Goal: Task Accomplishment & Management: Use online tool/utility

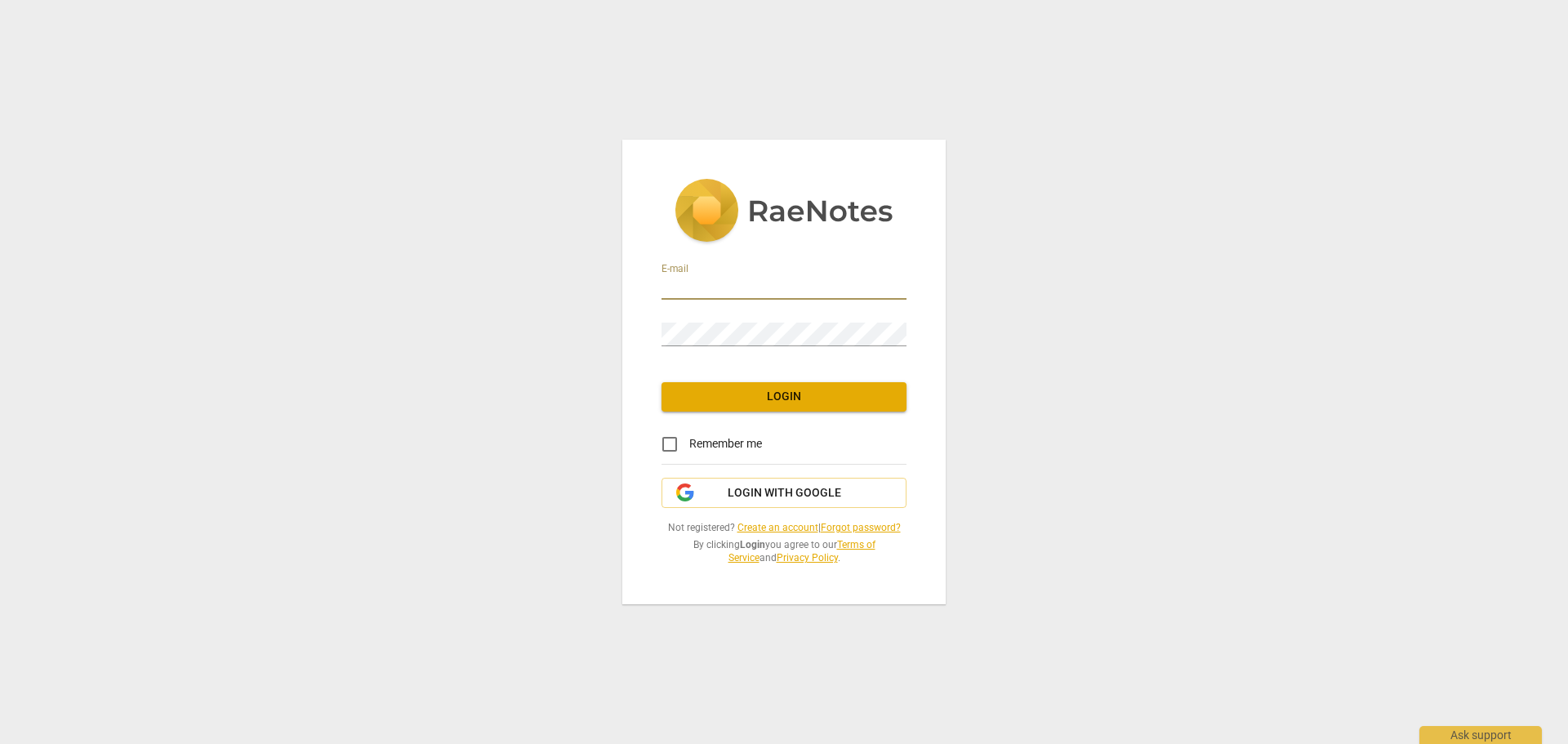
click at [714, 285] on input "email" at bounding box center [784, 288] width 245 height 24
type input "[EMAIL_ADDRESS][DOMAIN_NAME]"
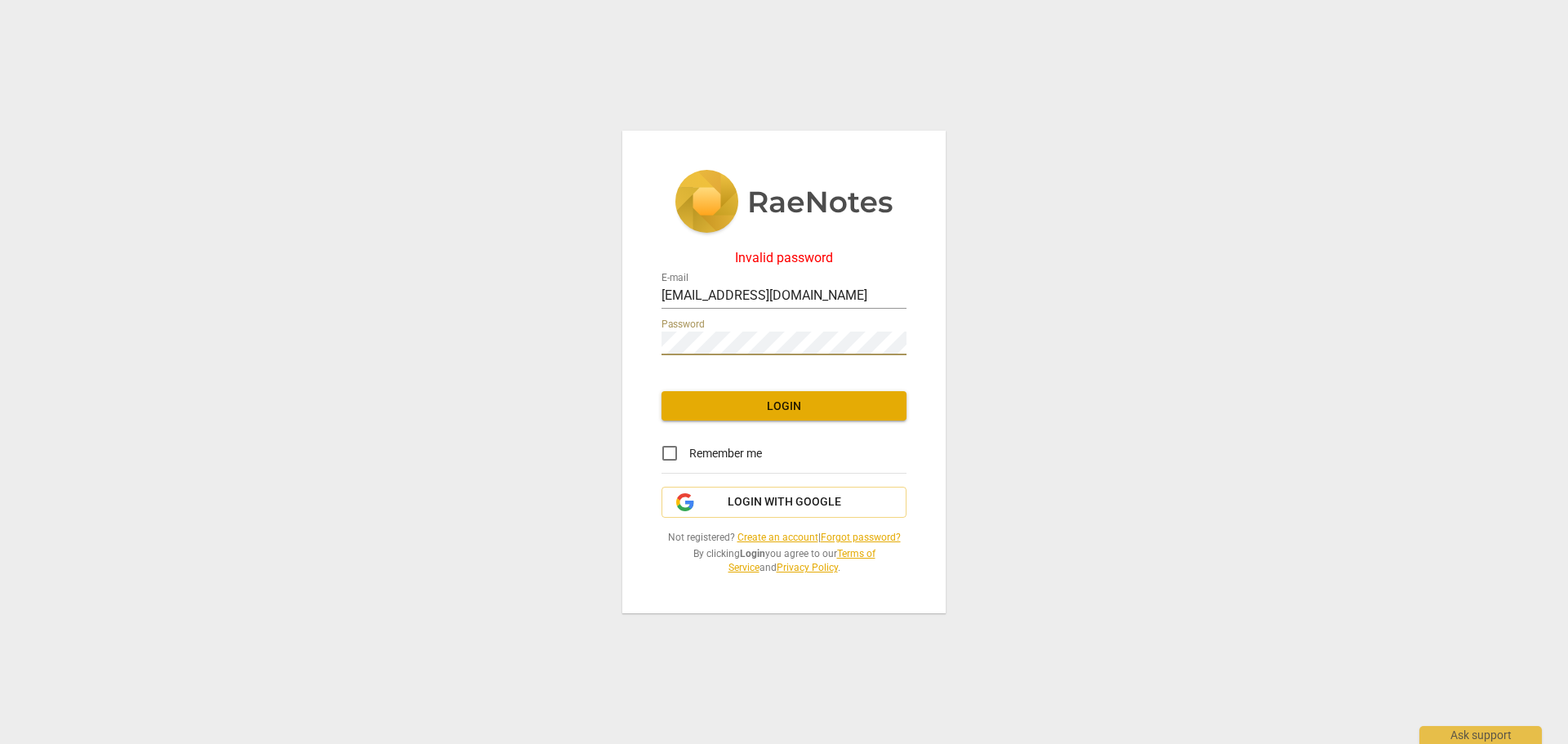
click at [609, 355] on div "Invalid password E-mail [EMAIL_ADDRESS][DOMAIN_NAME] Password Login Remember me…" at bounding box center [784, 372] width 1568 height 744
drag, startPoint x: 711, startPoint y: 330, endPoint x: 626, endPoint y: 343, distance: 86.0
click at [626, 343] on div "Invalid password E-mail [EMAIL_ADDRESS][DOMAIN_NAME] Password Login Remember me…" at bounding box center [784, 372] width 323 height 483
click at [643, 341] on div "Invalid password E-mail [EMAIL_ADDRESS][DOMAIN_NAME] Password Login Remember me…" at bounding box center [784, 372] width 323 height 483
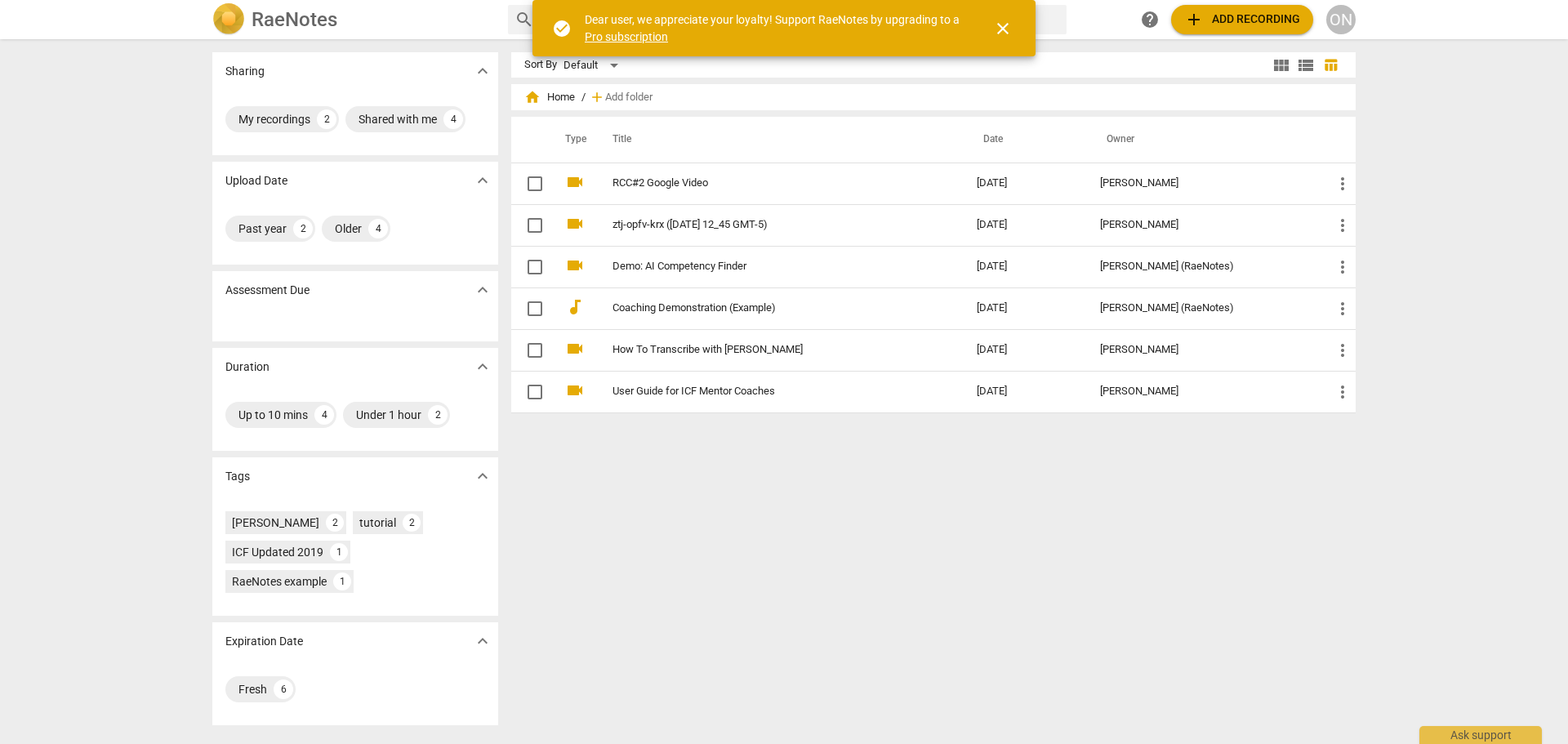
click at [995, 29] on span "close" at bounding box center [1002, 28] width 19 height 19
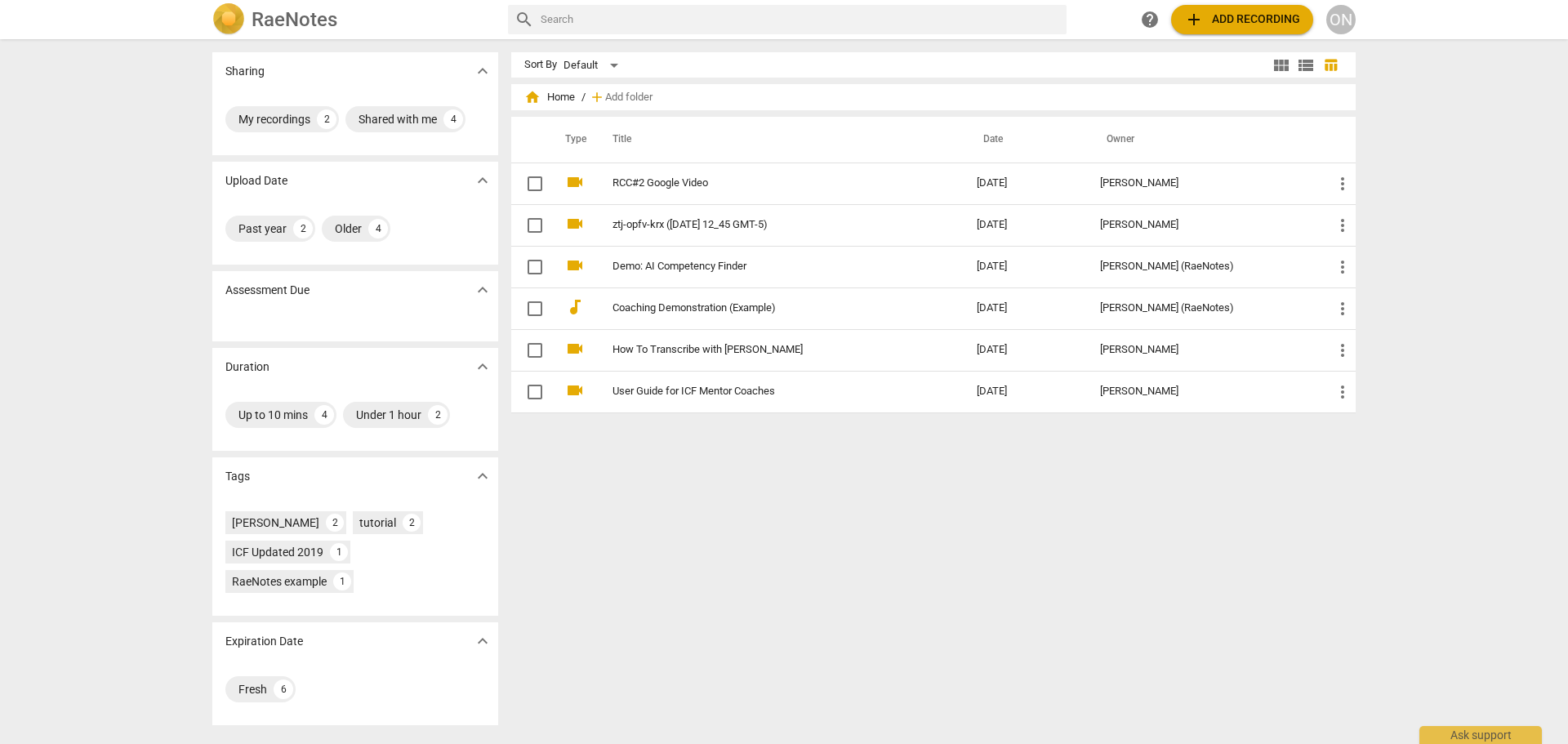
click at [1220, 17] on span "add Add recording" at bounding box center [1243, 19] width 116 height 19
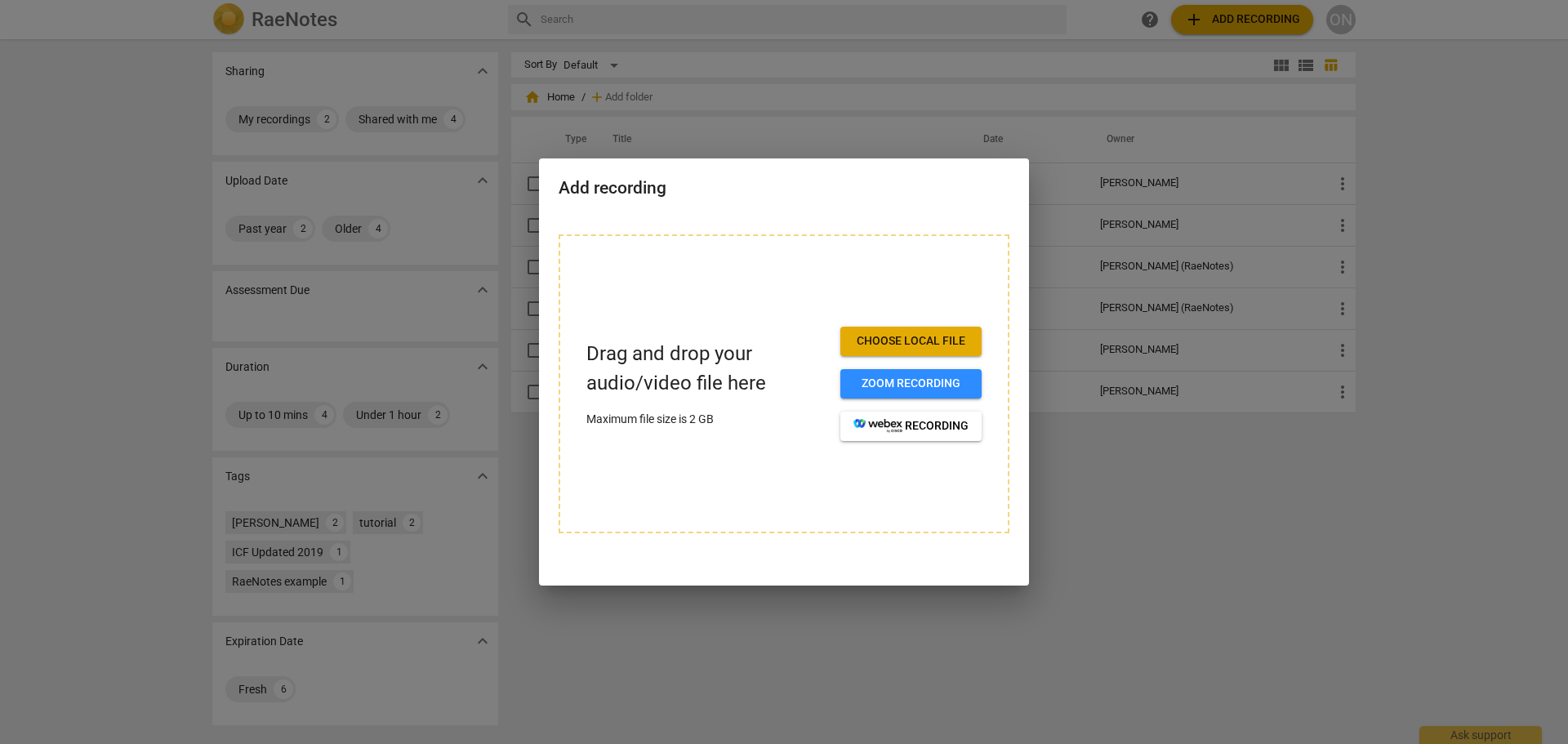
click at [937, 341] on span "Choose local file" at bounding box center [910, 342] width 115 height 17
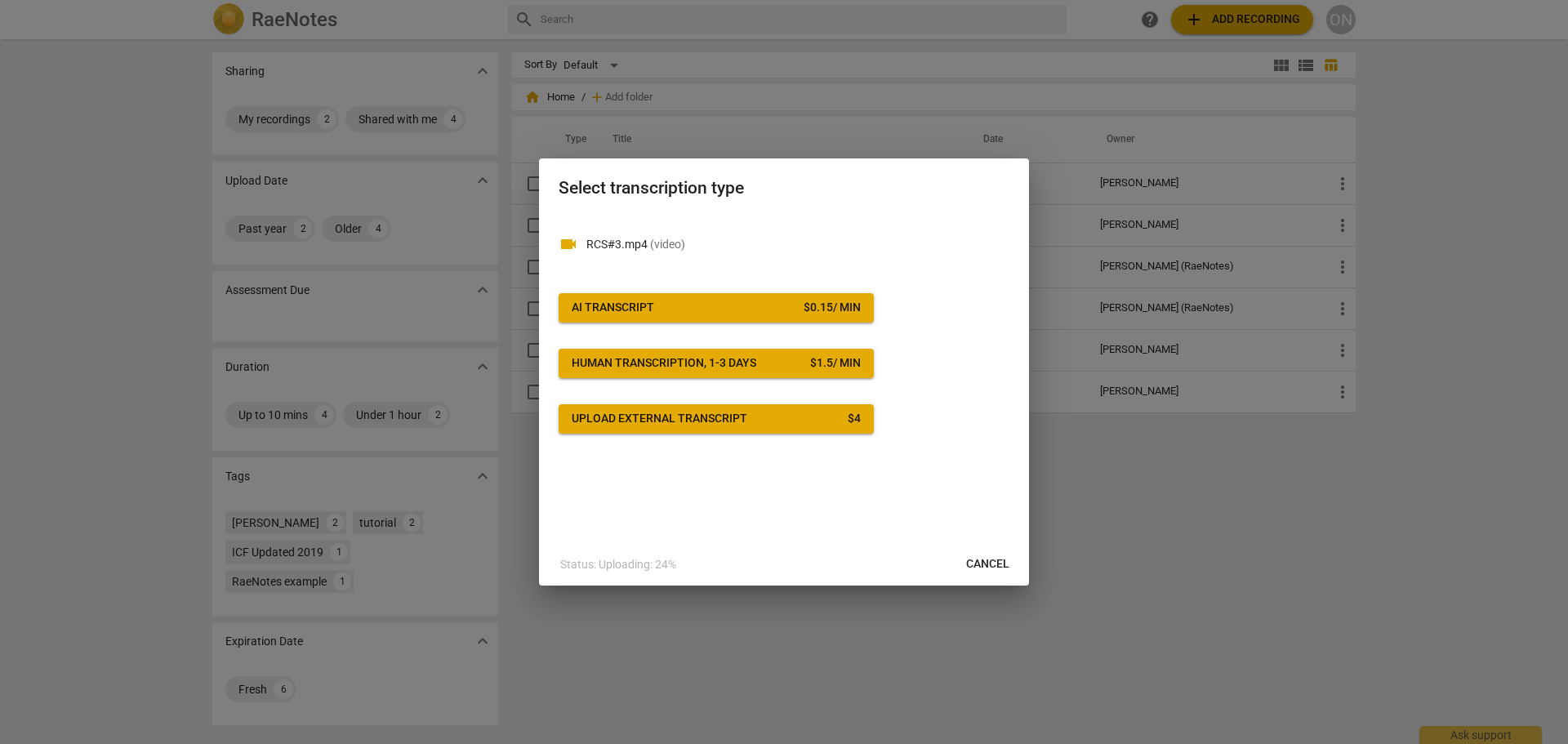
click at [689, 301] on span "AI Transcript $ 0.15 / min" at bounding box center [717, 308] width 289 height 17
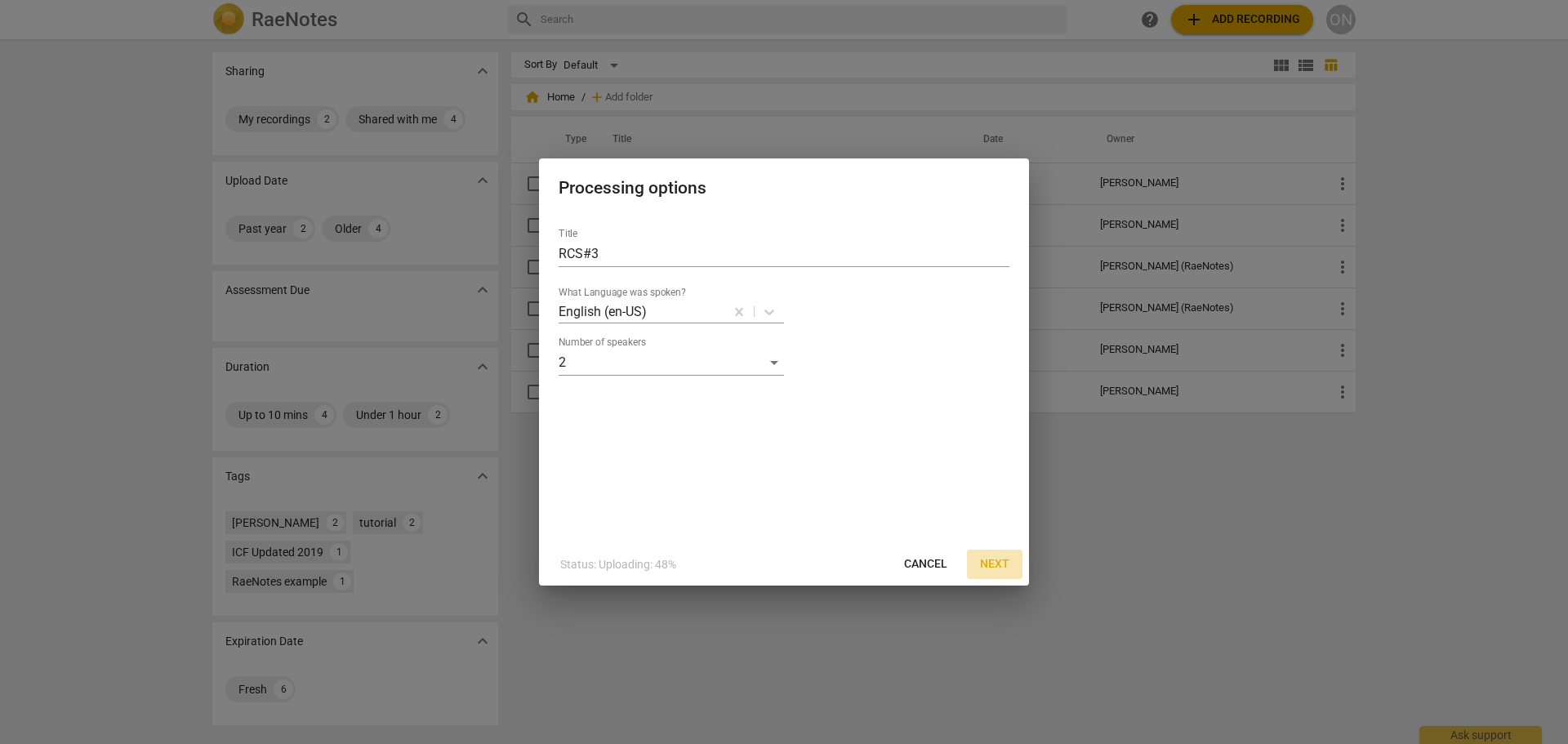
click at [989, 563] on span "Next" at bounding box center [995, 564] width 29 height 17
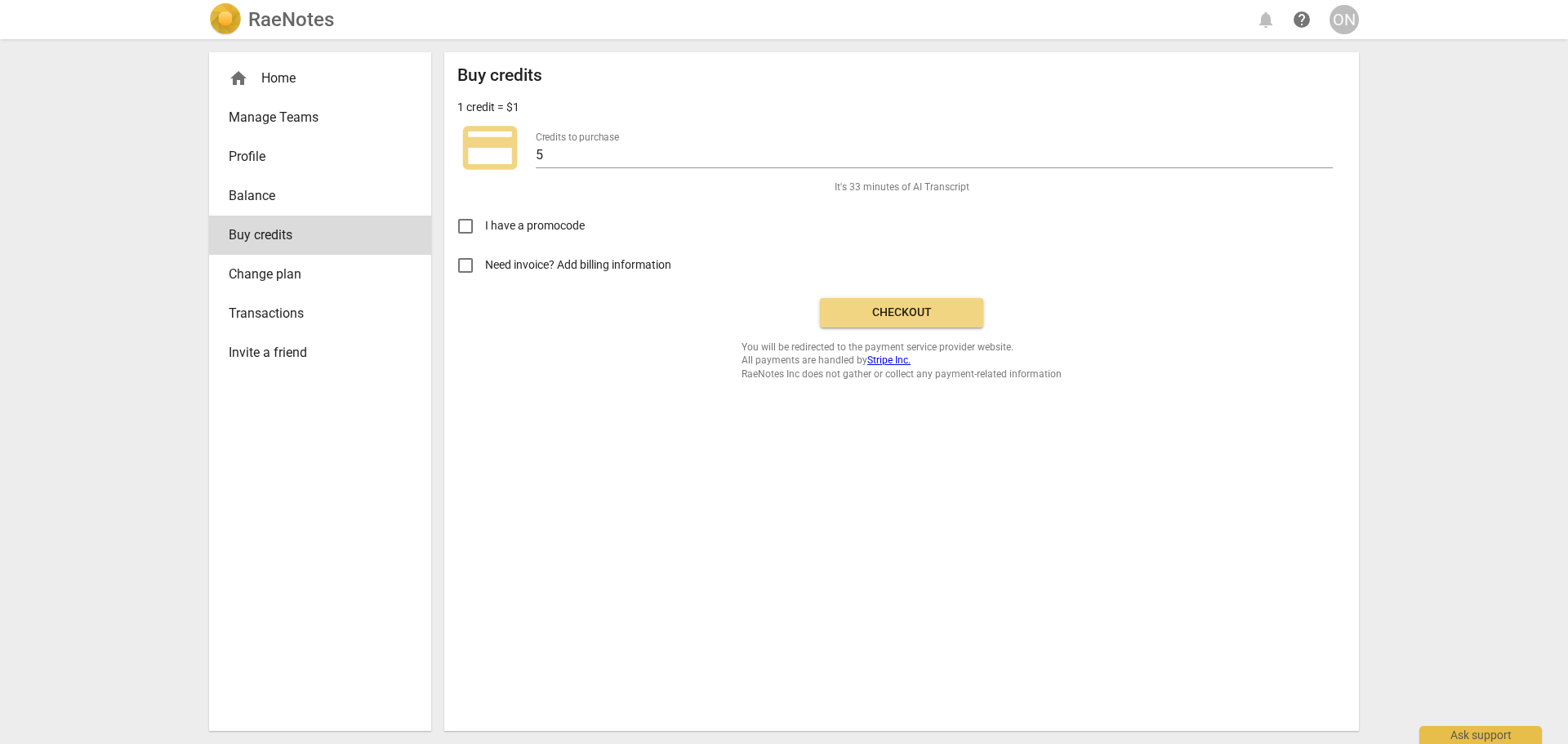
click at [978, 573] on div "Buy credits 1 credit = $1 credit_card Credits to purchase 5 It's 33 minutes of …" at bounding box center [901, 391] width 915 height 679
click at [906, 311] on span "Checkout" at bounding box center [901, 313] width 137 height 17
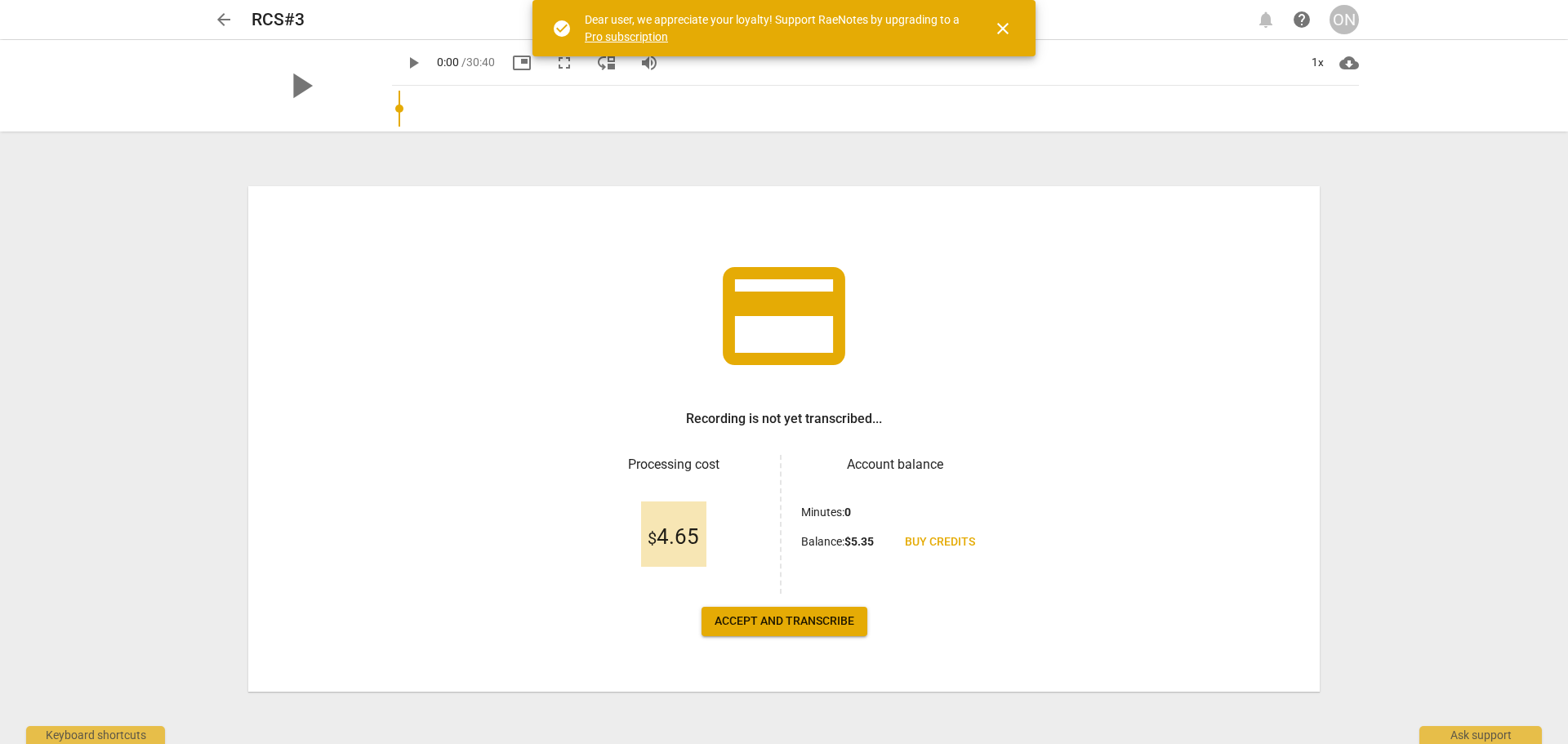
click at [818, 622] on span "Accept and transcribe" at bounding box center [785, 622] width 140 height 17
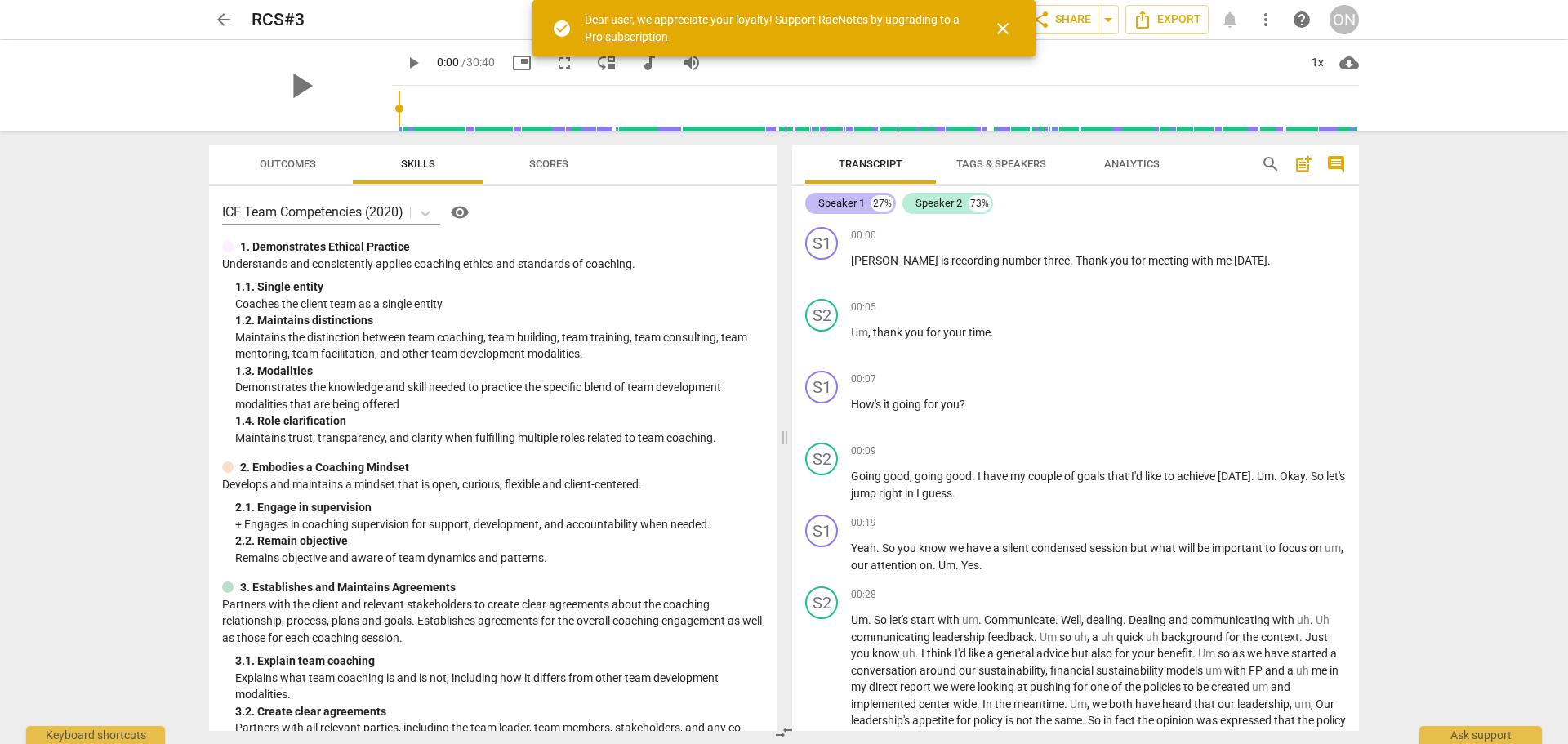
click at [847, 204] on div "Speaker 1" at bounding box center [841, 203] width 47 height 17
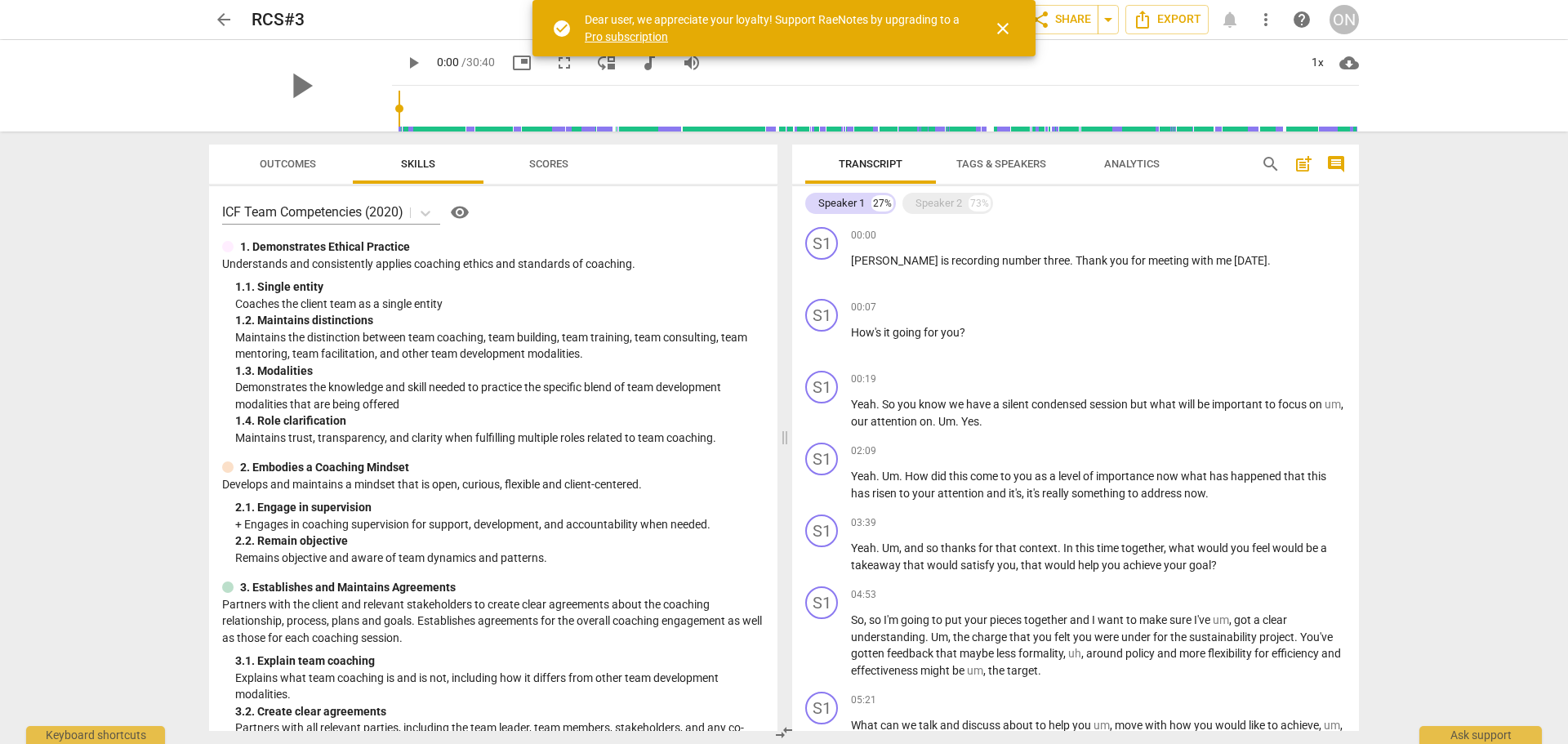
drag, startPoint x: 847, startPoint y: 204, endPoint x: 1235, endPoint y: 212, distance: 388.1
click at [1234, 212] on div "Speaker 1 27% Speaker 2 73%" at bounding box center [1075, 203] width 541 height 28
click at [930, 205] on div "Speaker 2" at bounding box center [939, 203] width 47 height 17
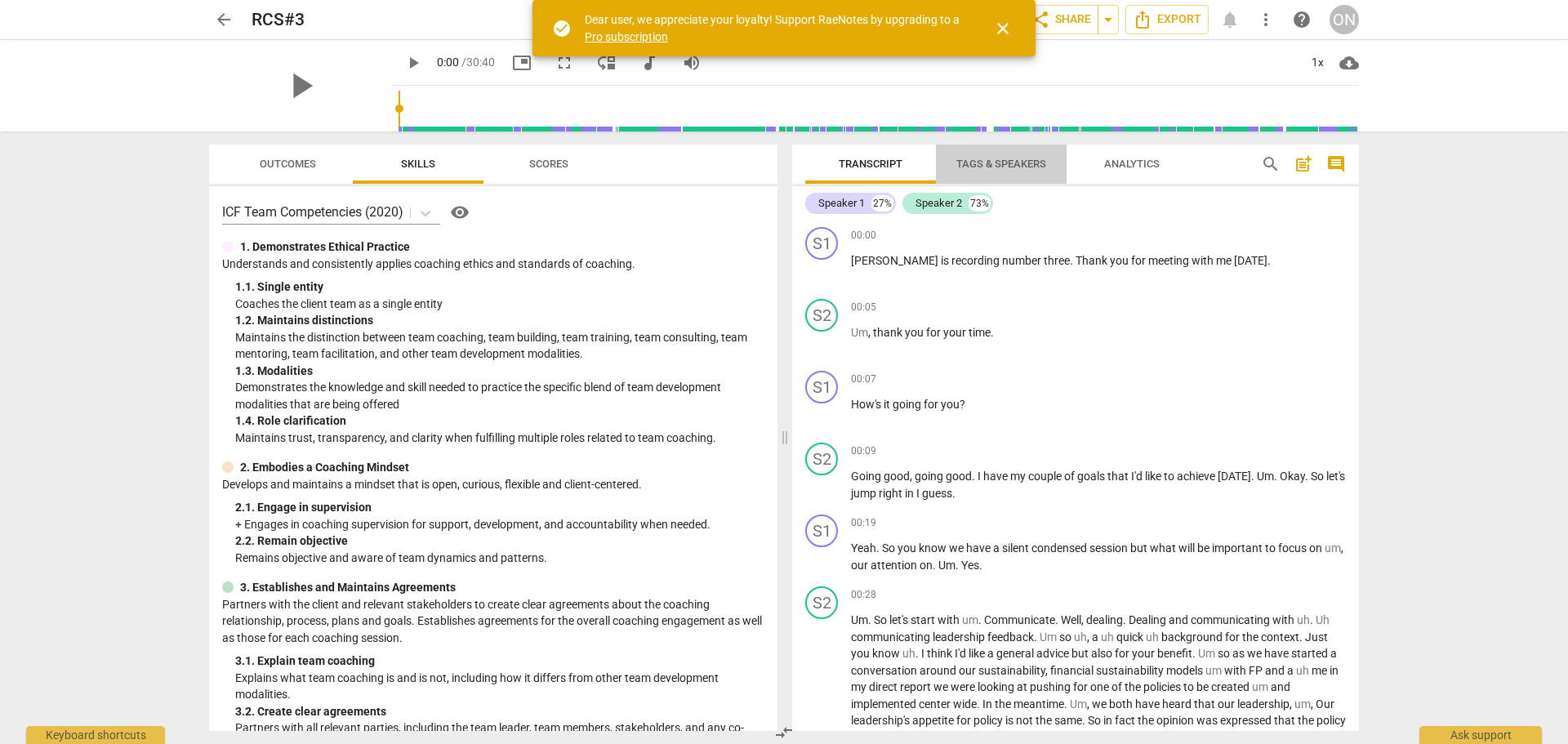
click at [983, 162] on span "Tags & Speakers" at bounding box center [1001, 163] width 90 height 12
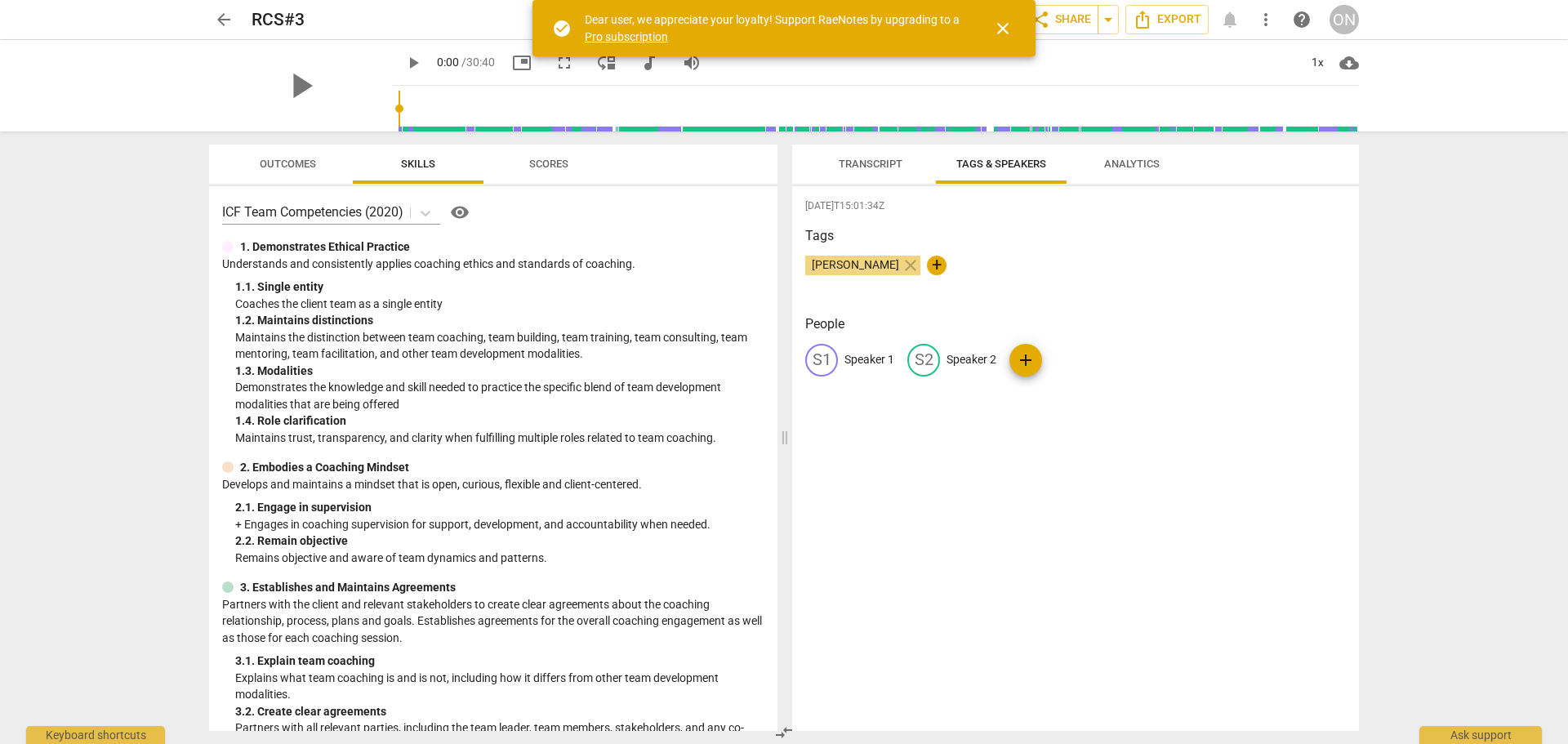
click at [881, 166] on span "Transcript" at bounding box center [871, 163] width 64 height 12
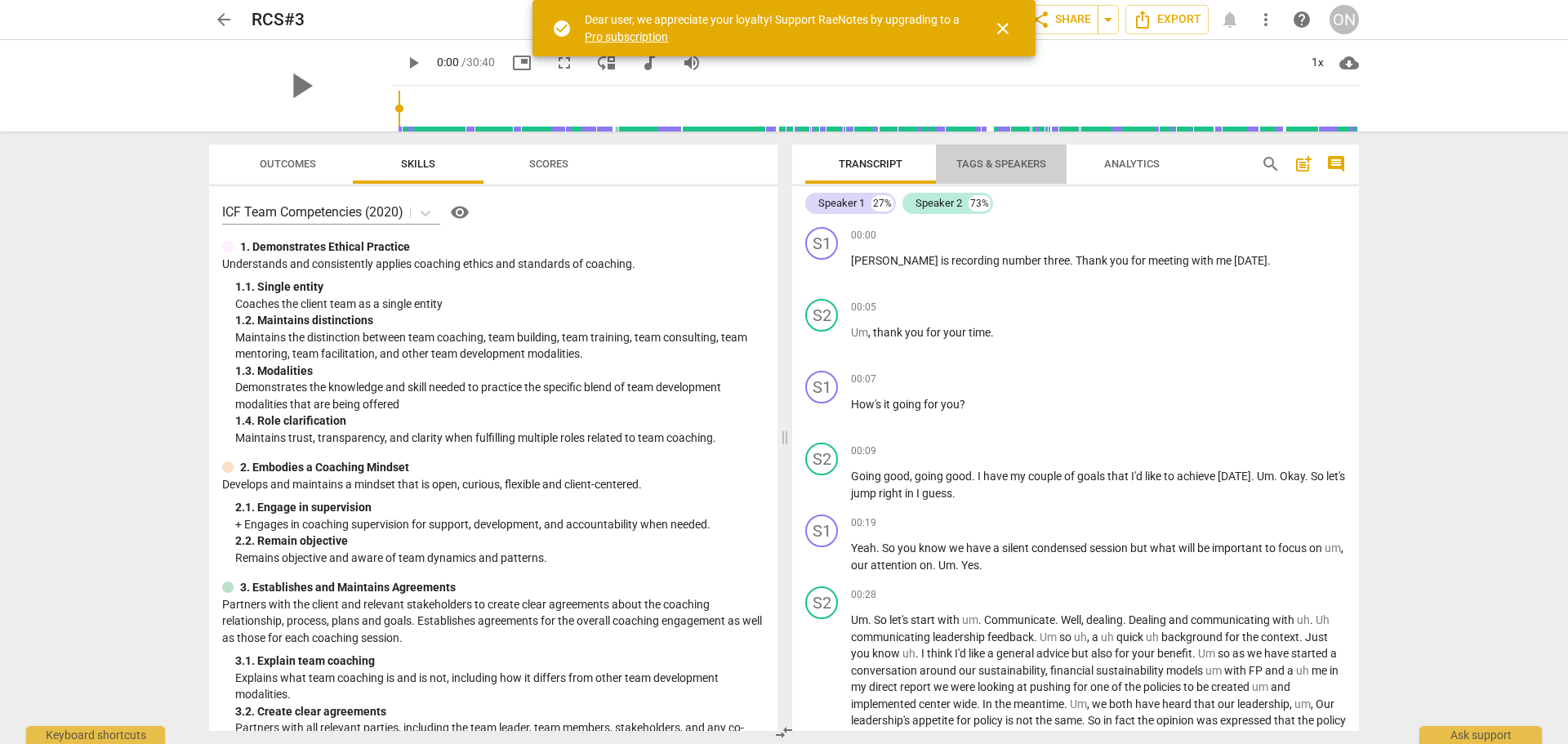
click at [1003, 161] on span "Tags & Speakers" at bounding box center [1001, 163] width 90 height 12
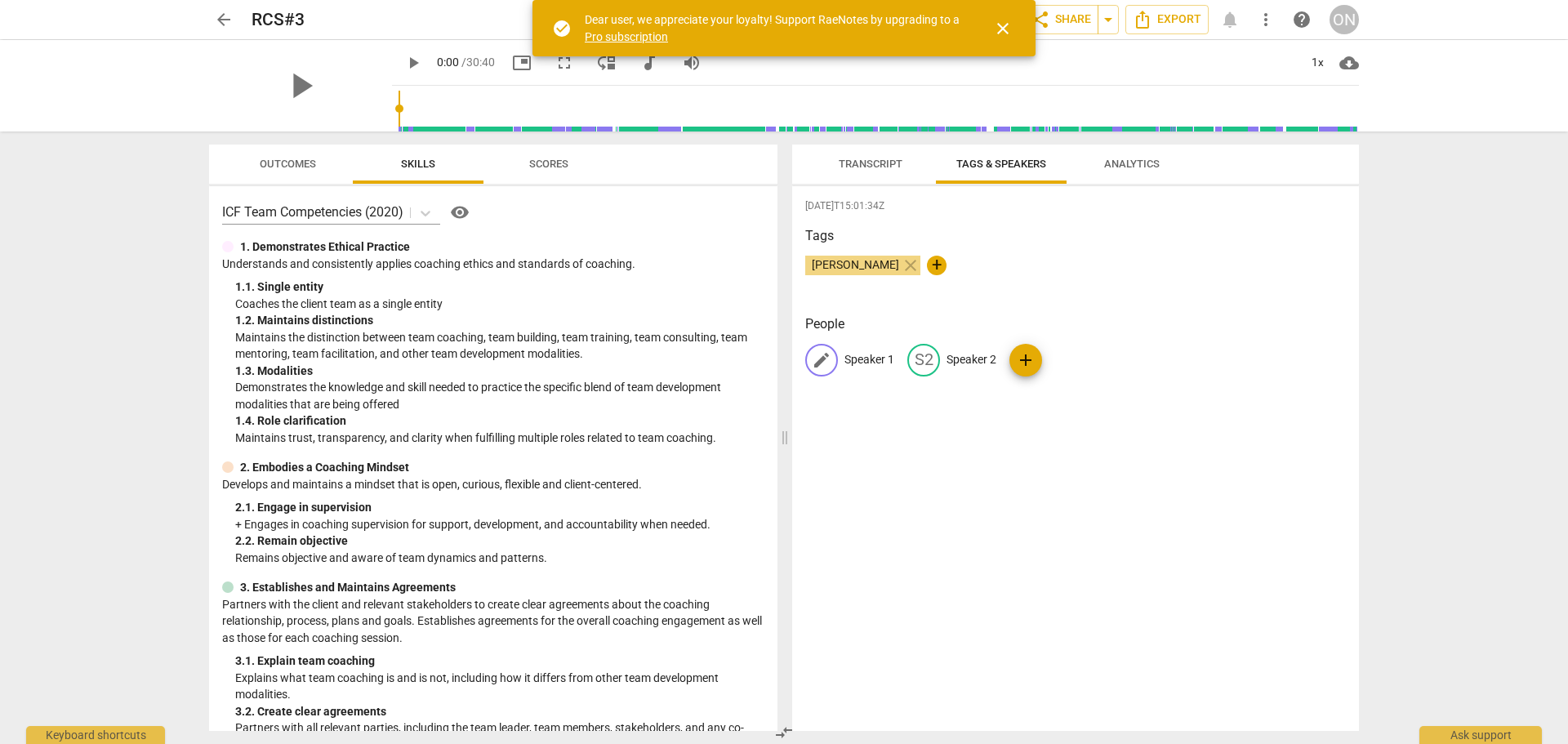
drag, startPoint x: 873, startPoint y: 356, endPoint x: 822, endPoint y: 355, distance: 51.0
click at [822, 355] on span "edit" at bounding box center [821, 359] width 19 height 19
type input "Coach"
click at [1024, 361] on span "edit" at bounding box center [1029, 359] width 19 height 19
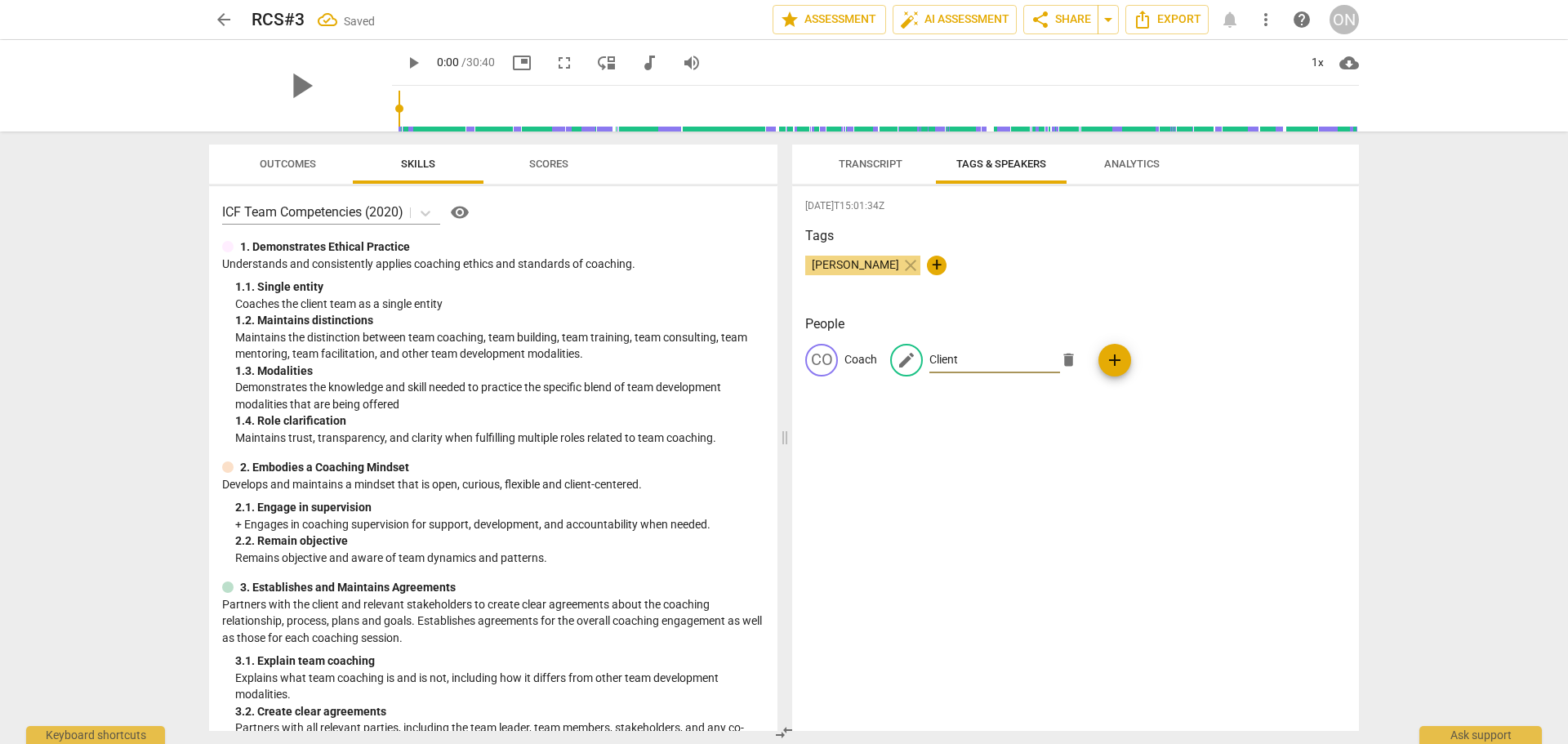
type input "Client"
click at [1113, 518] on div "2025-09-29T15:01:34Z Tags Ollieta Nicholas close + People CO Coach edit Client …" at bounding box center [1075, 458] width 567 height 544
click at [883, 166] on span "Transcript" at bounding box center [871, 163] width 64 height 12
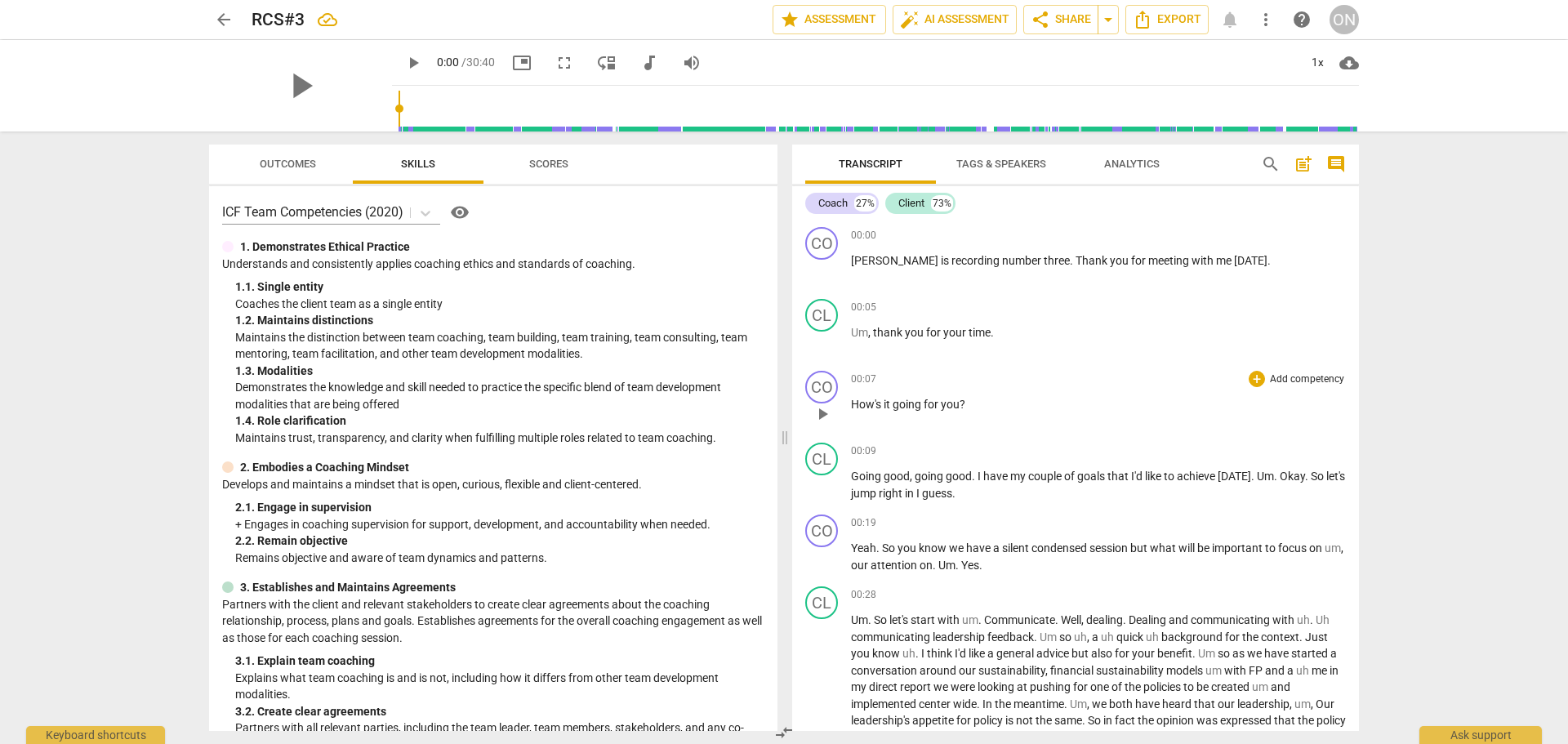
drag, startPoint x: 1021, startPoint y: 370, endPoint x: 1021, endPoint y: 398, distance: 28.0
click at [1021, 398] on p "How's it going for you ?" at bounding box center [1098, 404] width 495 height 17
click at [566, 412] on p "Demonstrates the knowledge and skill needed to practice the specific blend of t…" at bounding box center [499, 395] width 530 height 33
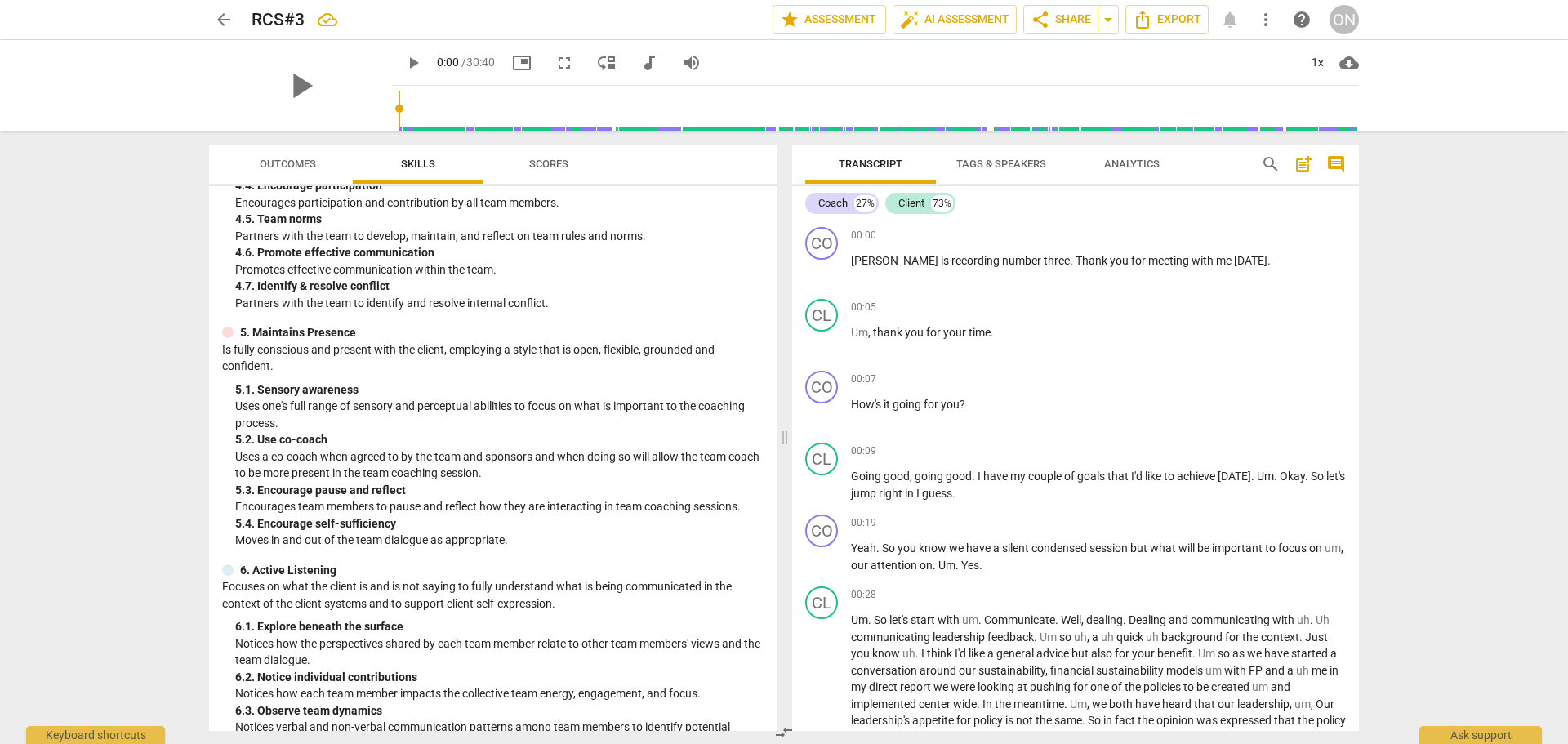
scroll to position [748, 0]
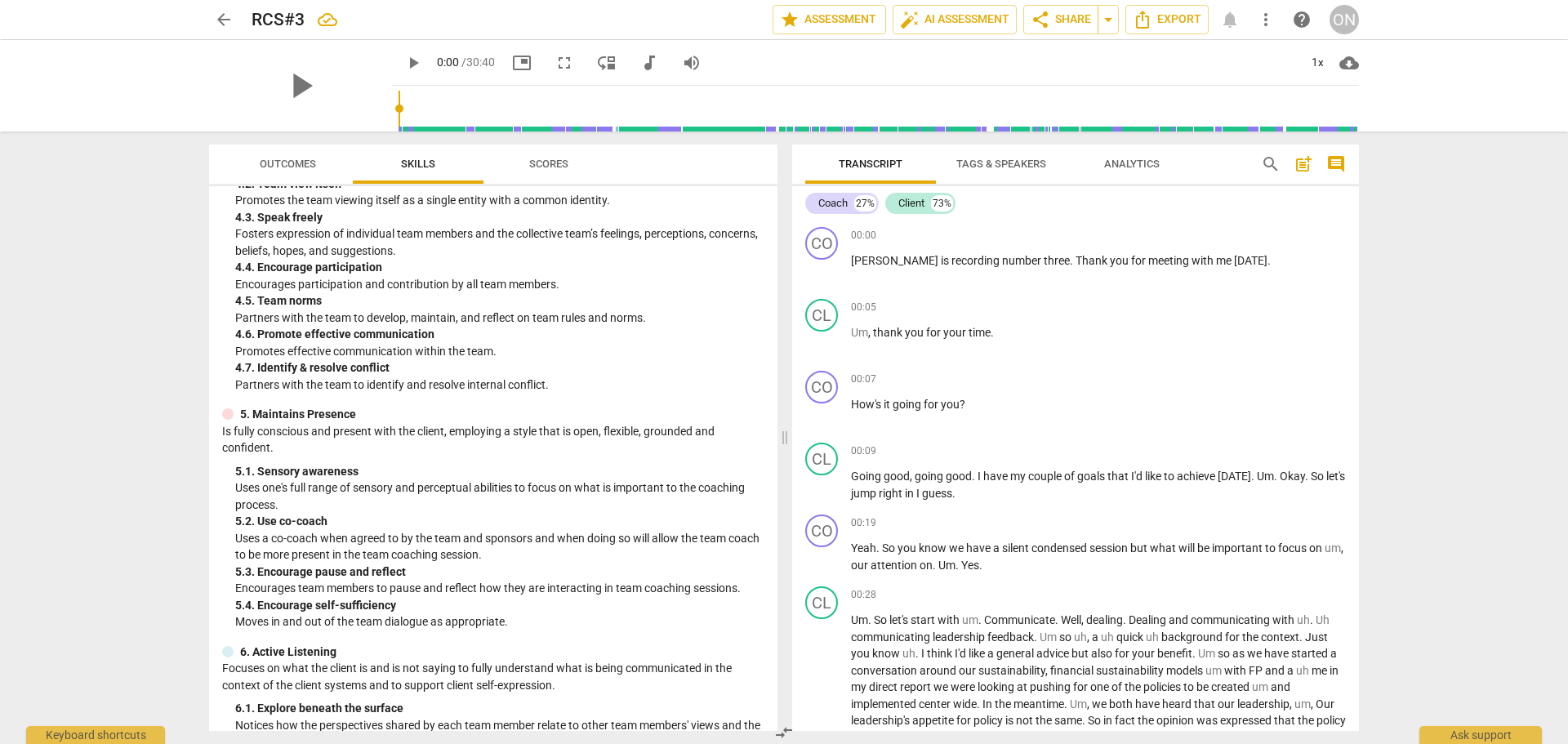
click at [273, 157] on span "Outcomes" at bounding box center [287, 163] width 56 height 12
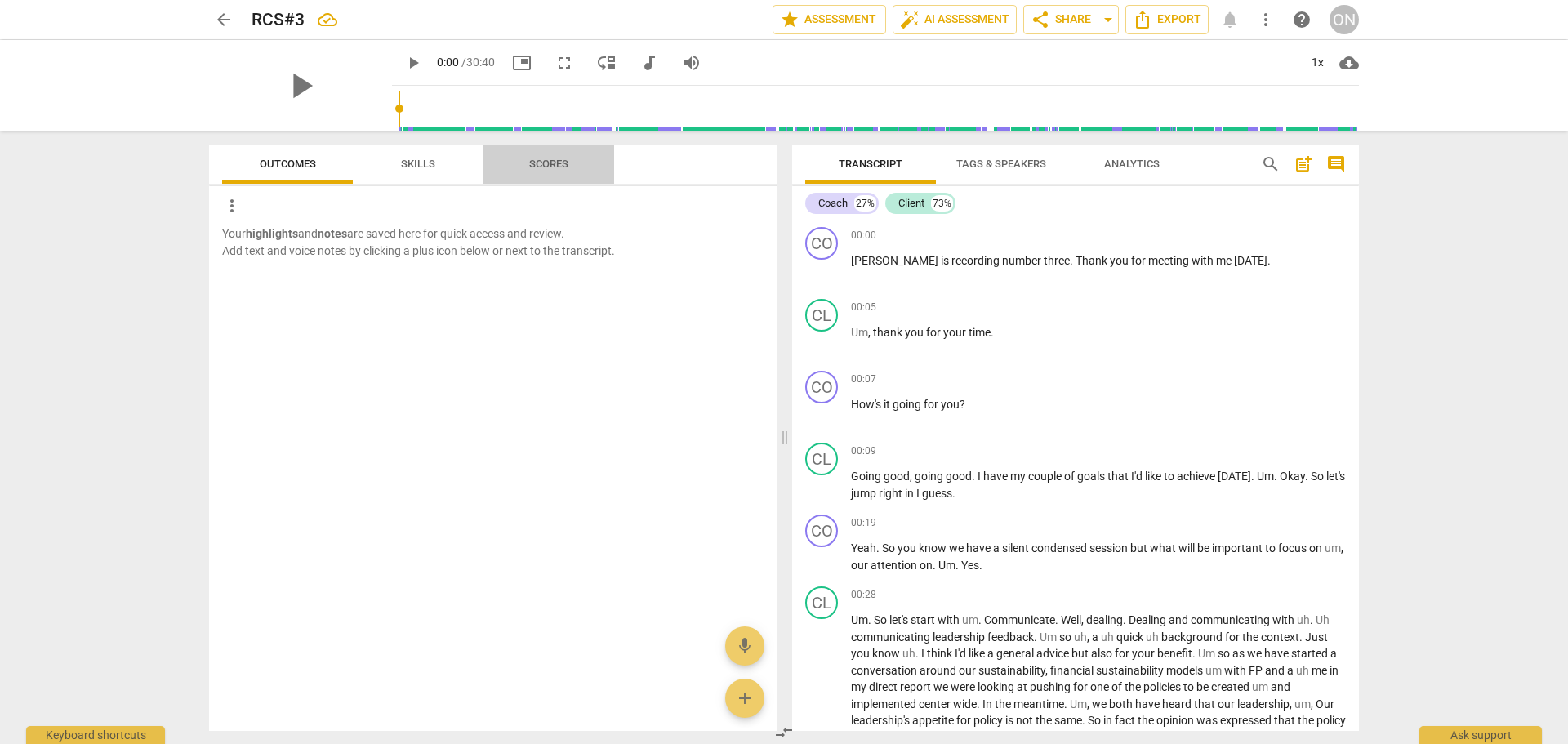
click at [548, 169] on span "Scores" at bounding box center [549, 163] width 40 height 12
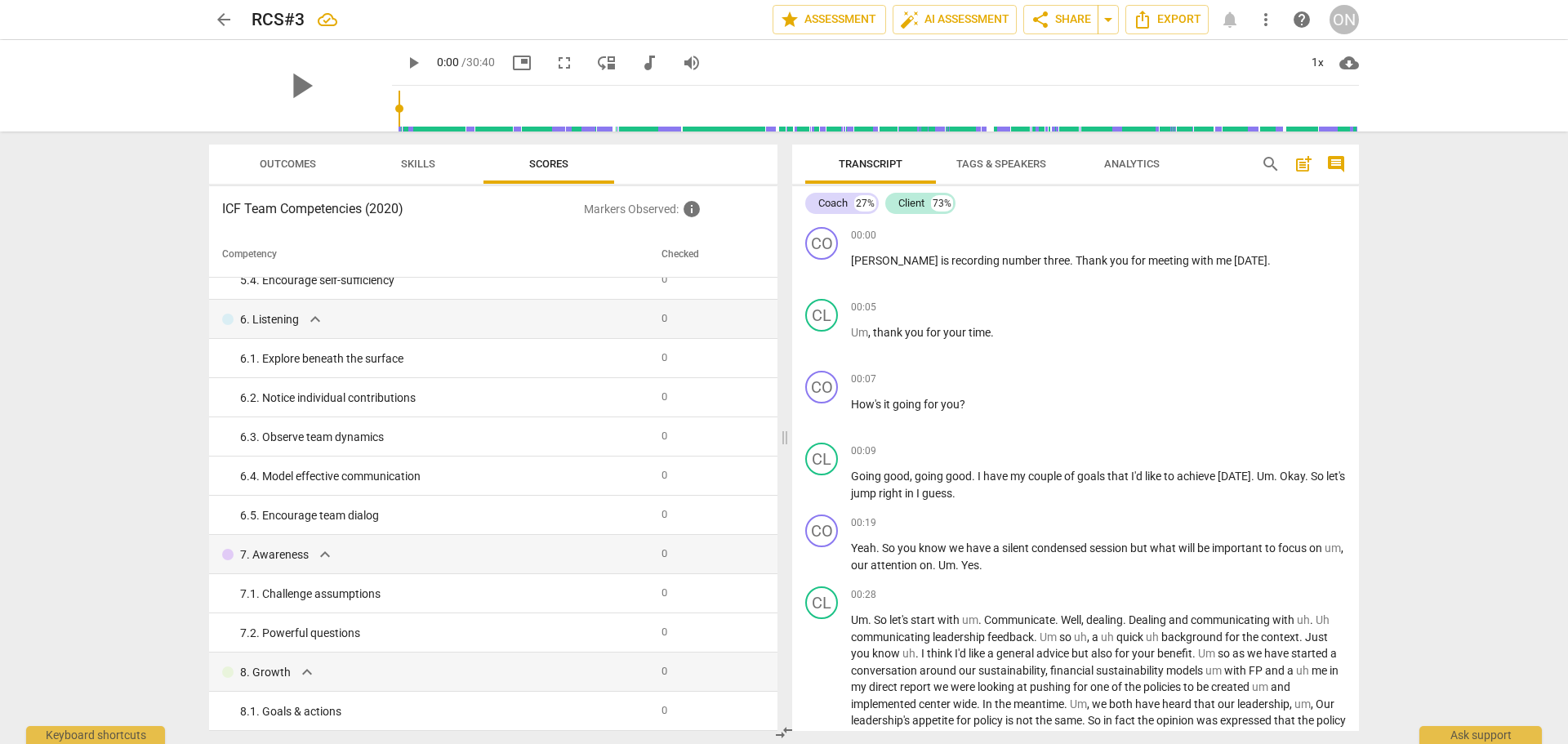
scroll to position [714, 0]
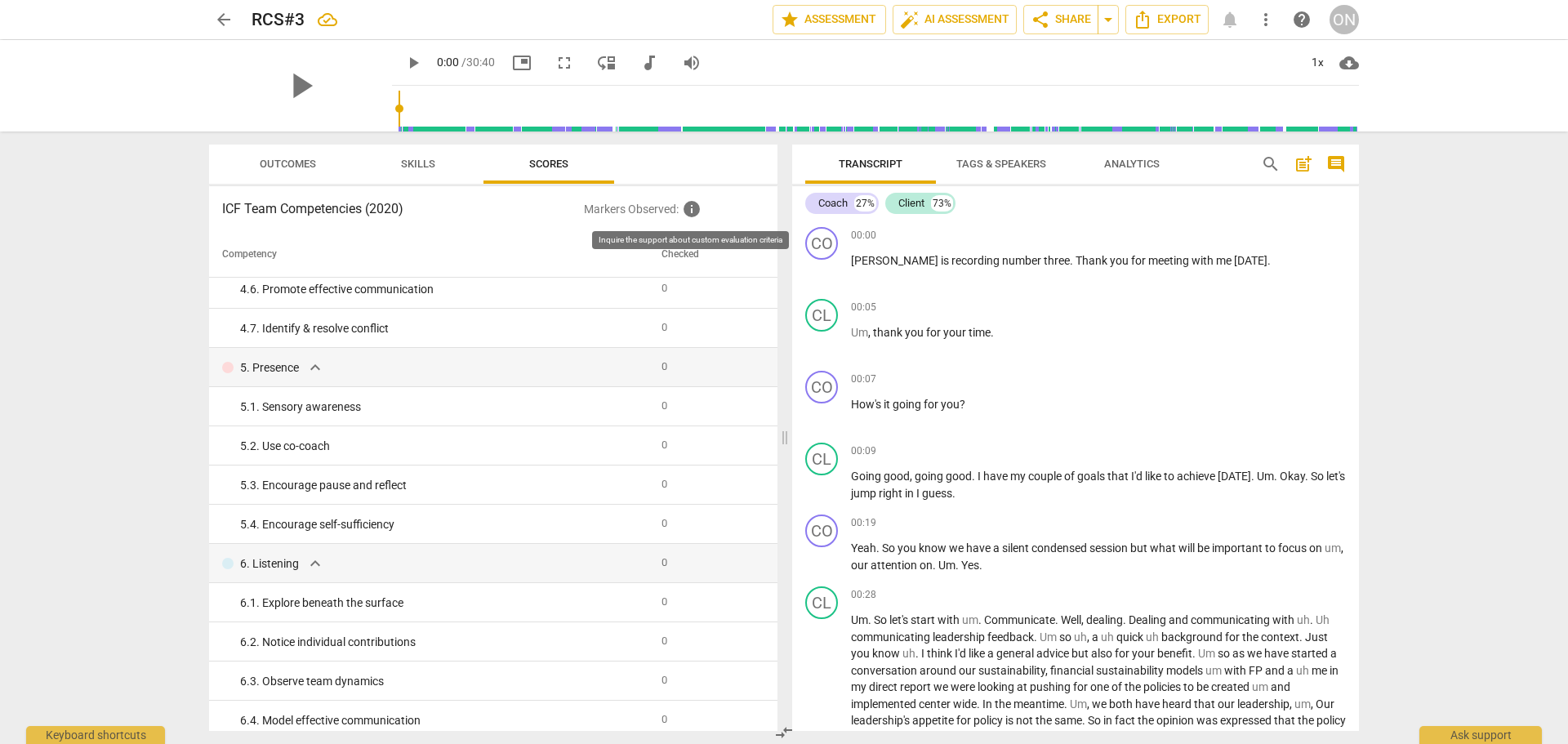
click at [696, 210] on span "info" at bounding box center [691, 208] width 19 height 19
click at [1083, 343] on div "00:05 + Add competency keyboard_arrow_right Um , thank you for your time ." at bounding box center [1098, 328] width 495 height 59
click at [1301, 165] on span "post_add" at bounding box center [1303, 164] width 19 height 19
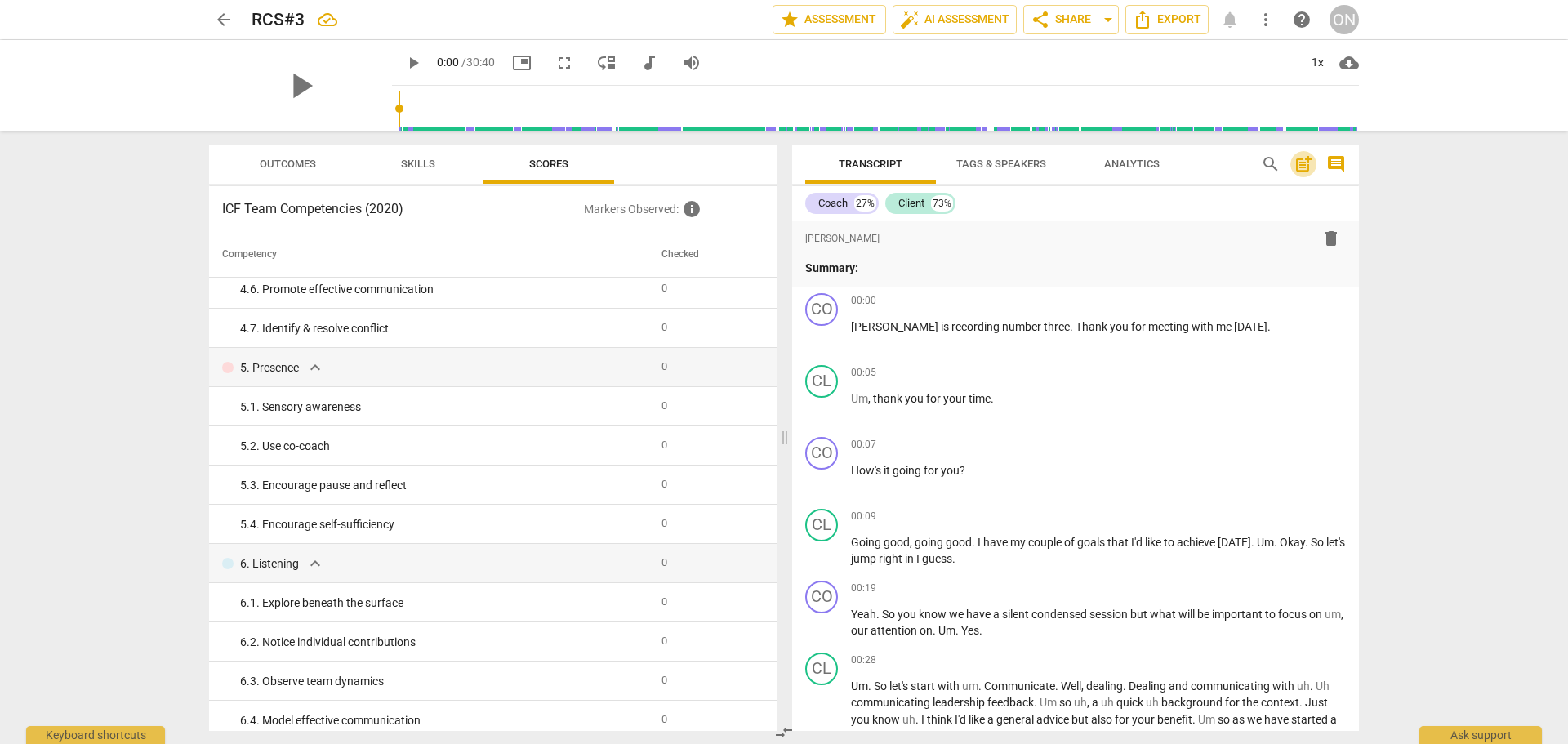
click at [1301, 165] on span "post_add" at bounding box center [1303, 164] width 19 height 19
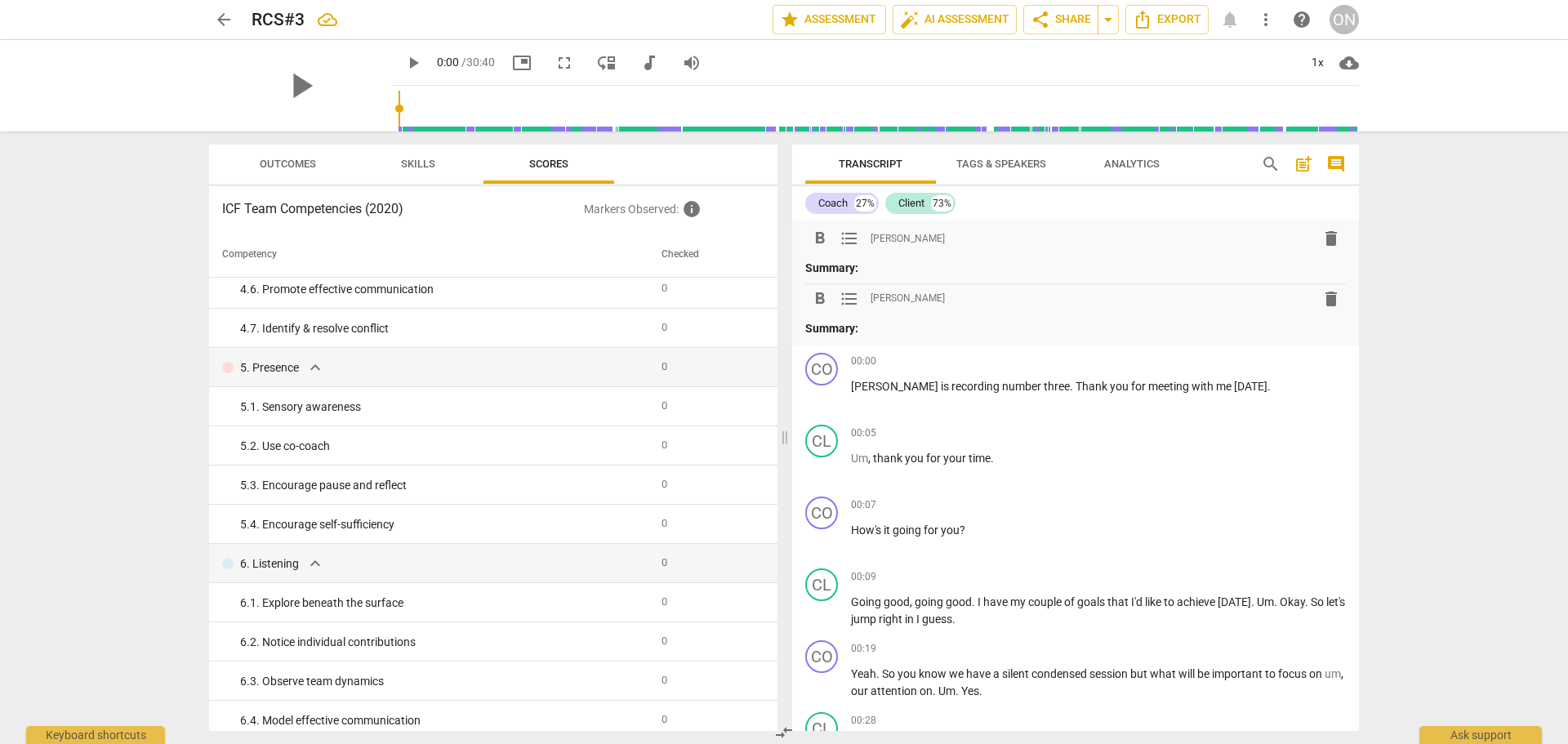
click at [1330, 236] on span "delete" at bounding box center [1331, 238] width 19 height 19
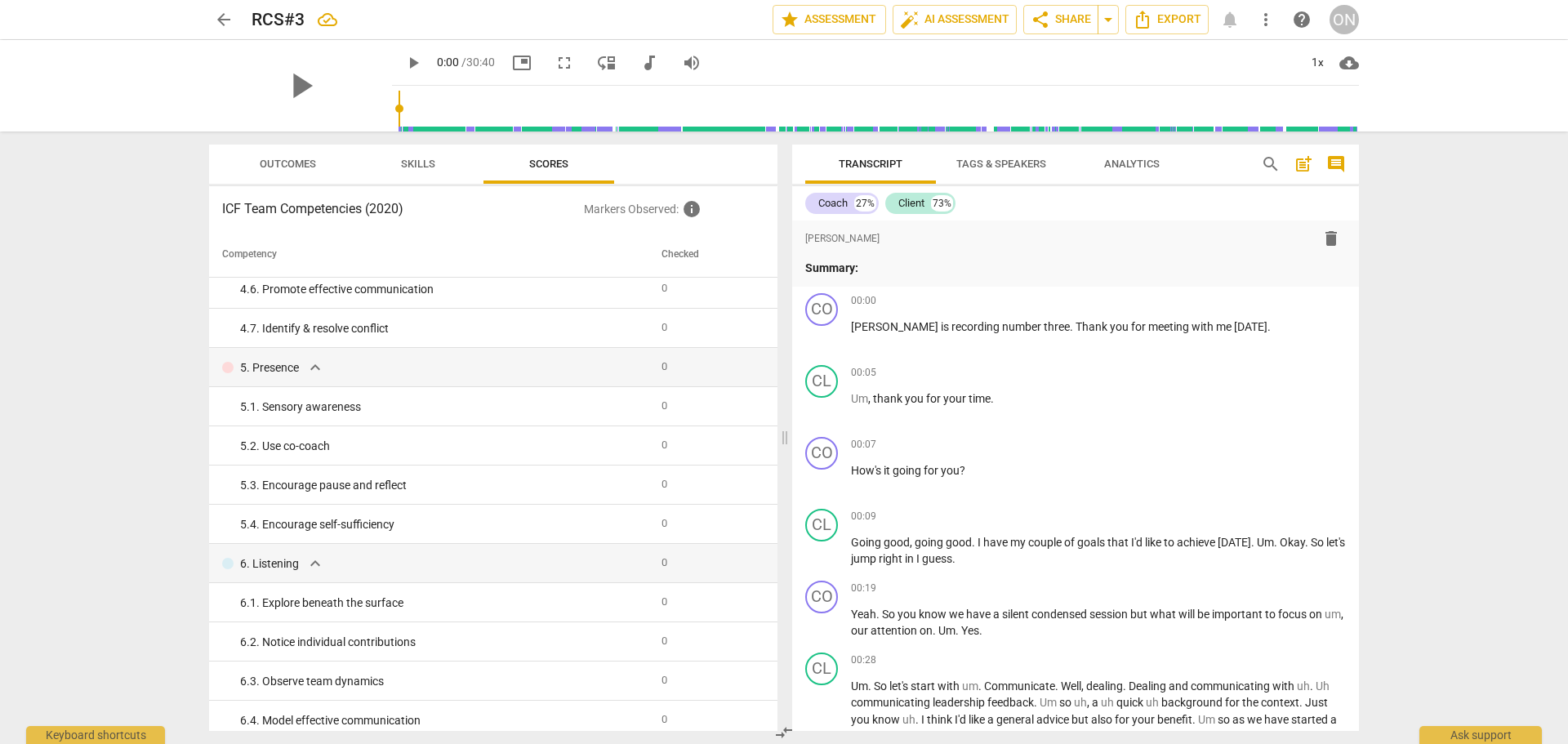
click at [1322, 239] on span "delete" at bounding box center [1331, 238] width 19 height 19
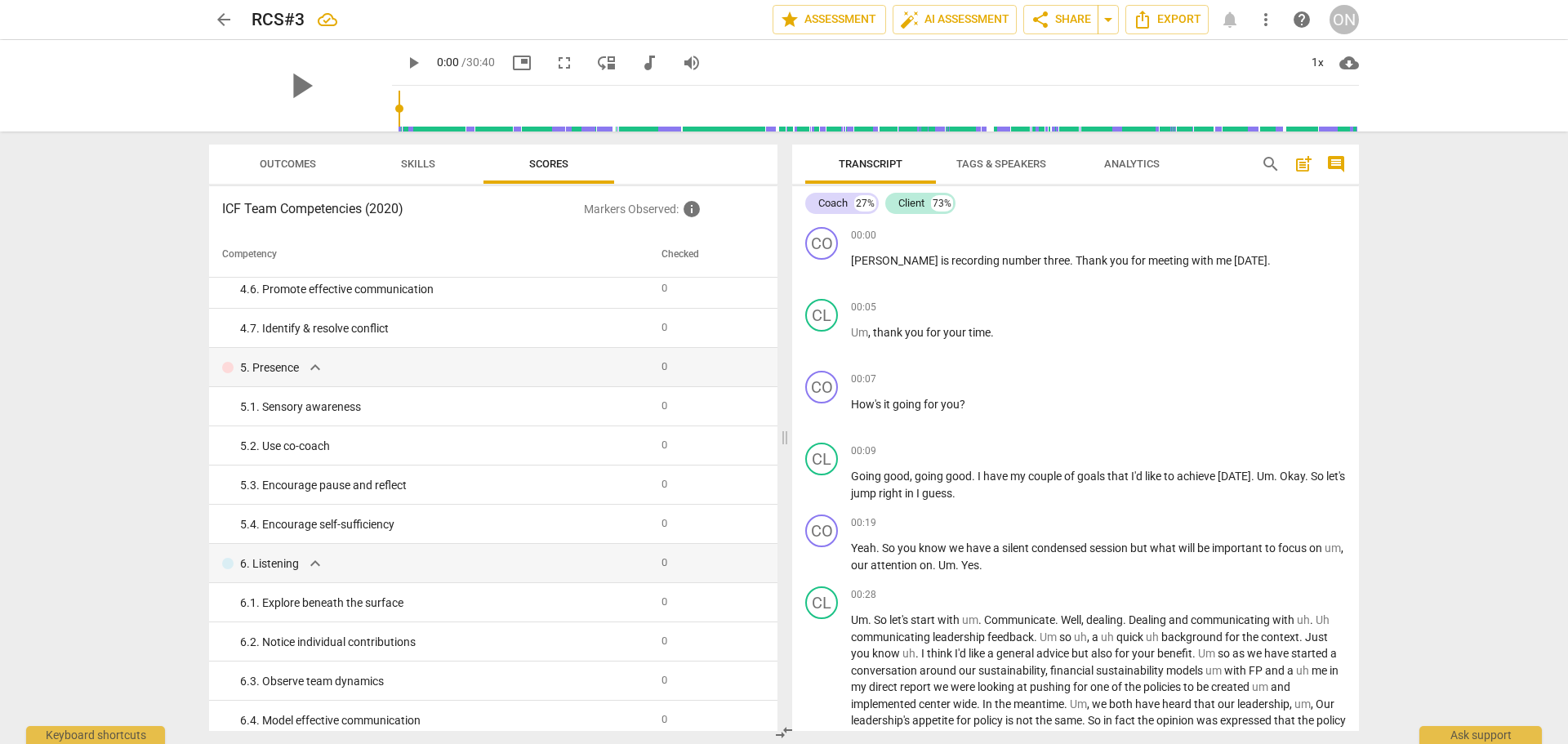
click at [1174, 218] on div "Coach 27% Client 73% CO play_arrow pause 00:00 + Add competency keyboard_arrow_…" at bounding box center [1075, 458] width 567 height 544
click at [1175, 24] on span "Export" at bounding box center [1167, 19] width 68 height 19
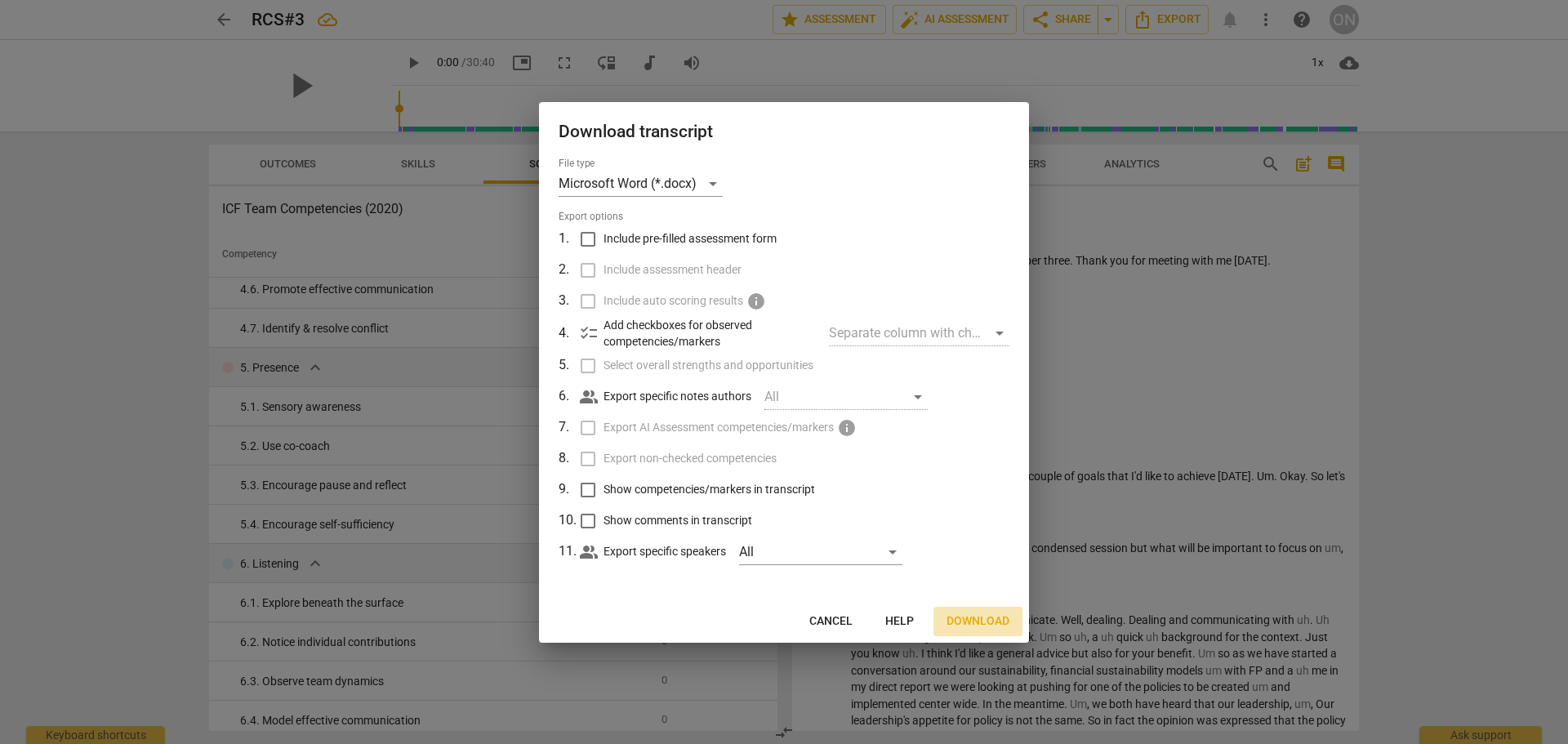
click at [989, 618] on span "Download" at bounding box center [978, 622] width 63 height 17
